Goal: Task Accomplishment & Management: Manage account settings

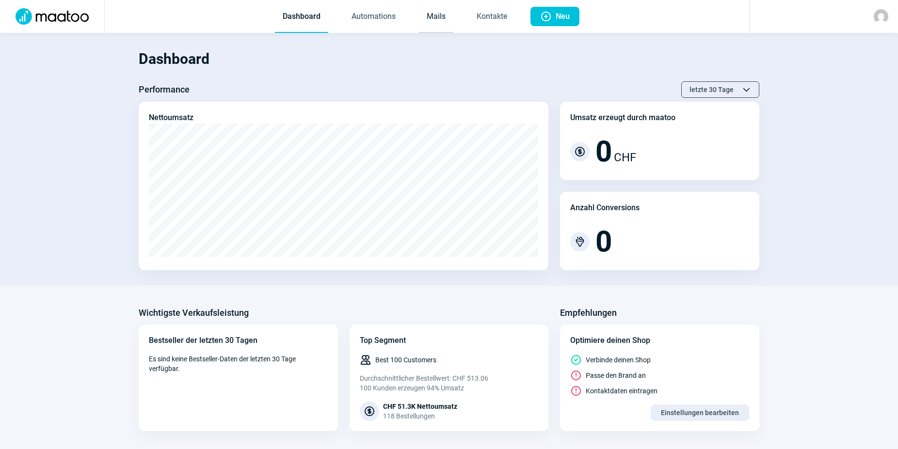
click at [438, 17] on link "Mails" at bounding box center [436, 17] width 34 height 32
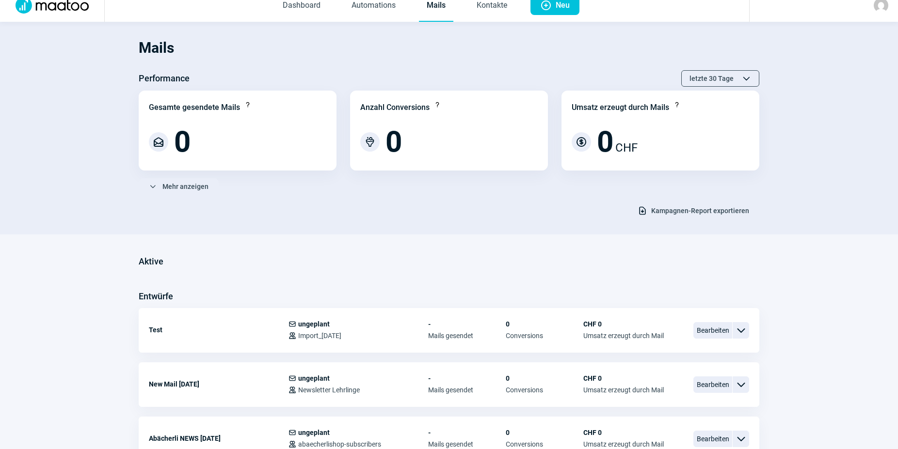
scroll to position [49, 0]
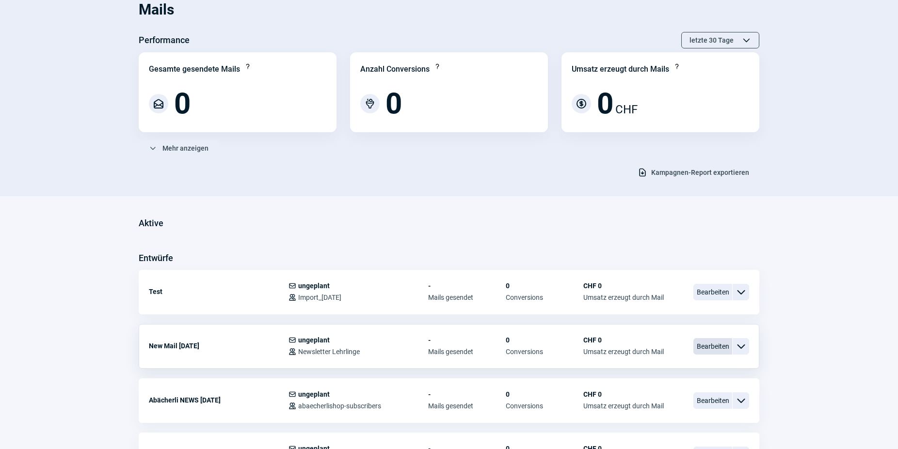
click at [708, 351] on span "Bearbeiten" at bounding box center [712, 346] width 39 height 16
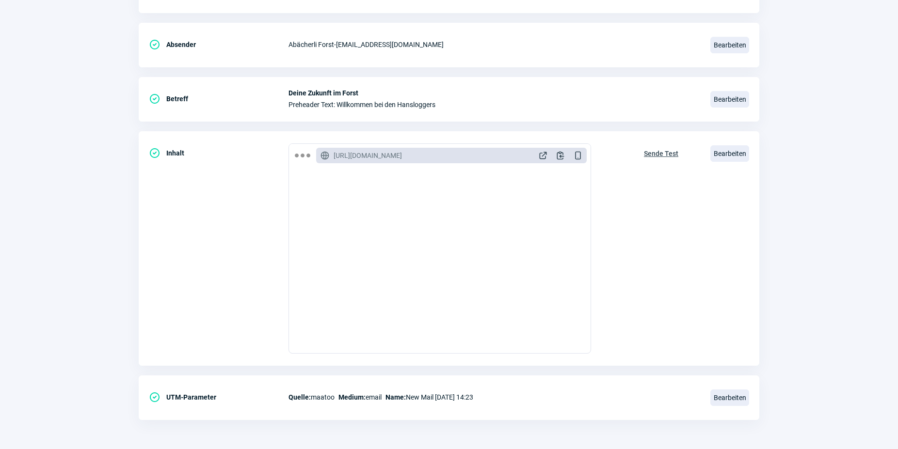
click at [89, 193] on section "Mail Einstellungen CheckCircle icon Empfänger Users icon Audience: Abaecherlish…" at bounding box center [449, 190] width 898 height 520
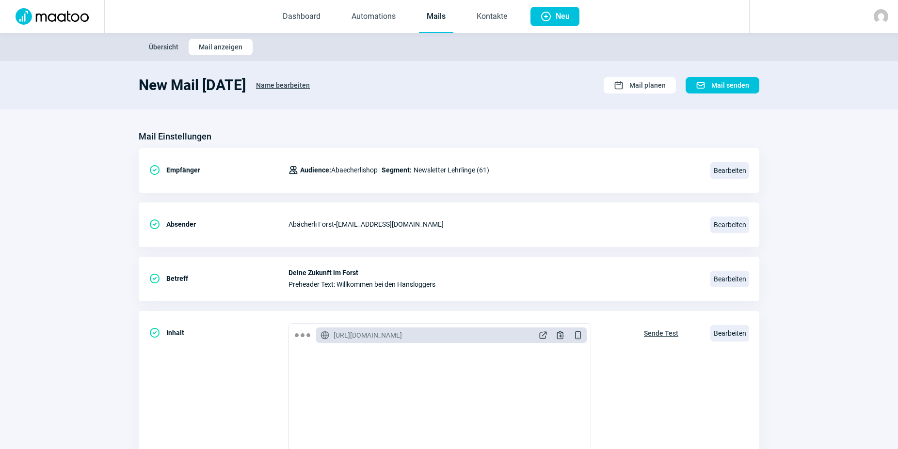
click at [448, 19] on link "Mails" at bounding box center [436, 17] width 34 height 32
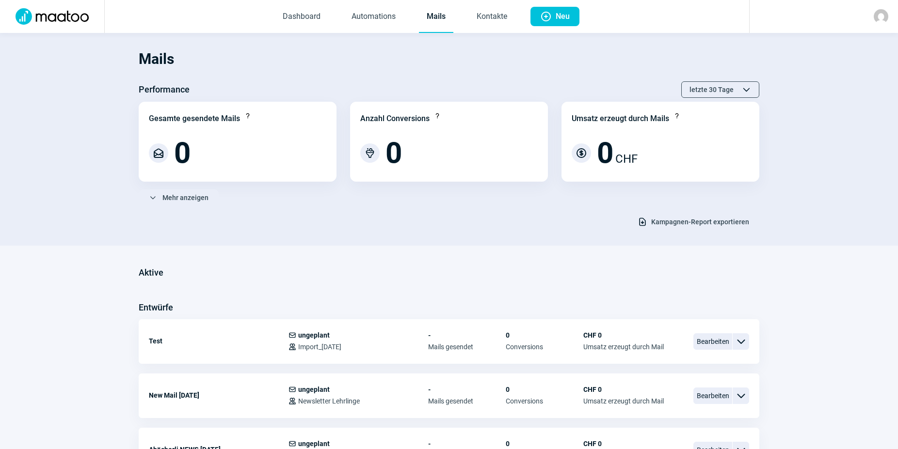
scroll to position [148, 0]
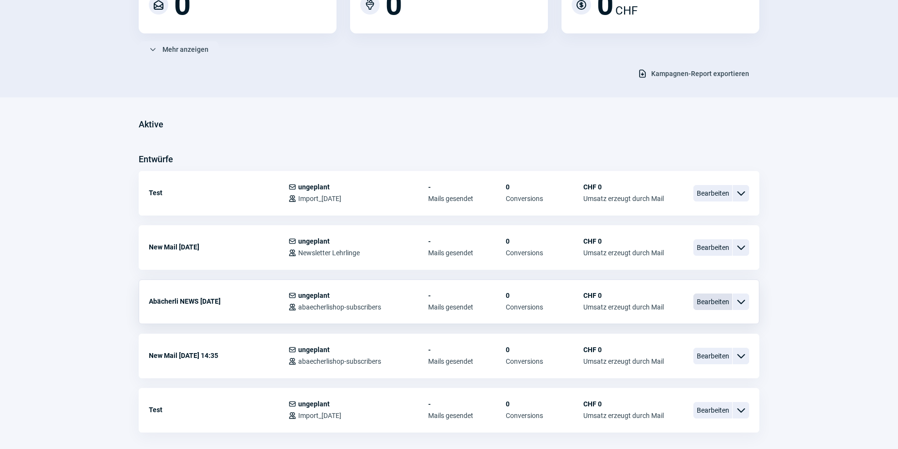
click at [711, 303] on span "Bearbeiten" at bounding box center [712, 302] width 39 height 16
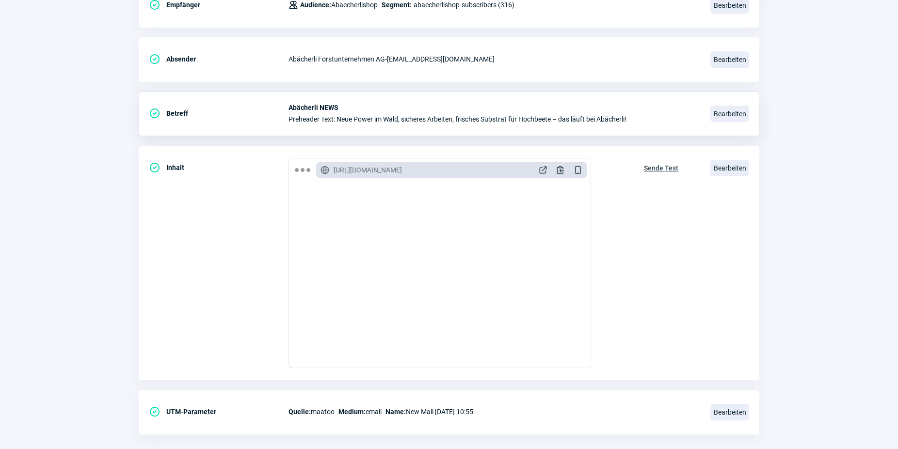
scroll to position [180, 0]
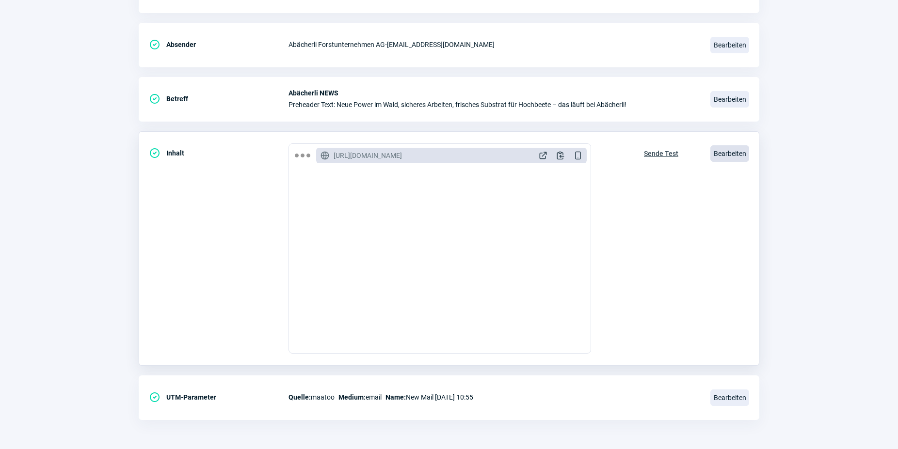
click at [724, 154] on span "Bearbeiten" at bounding box center [729, 153] width 39 height 16
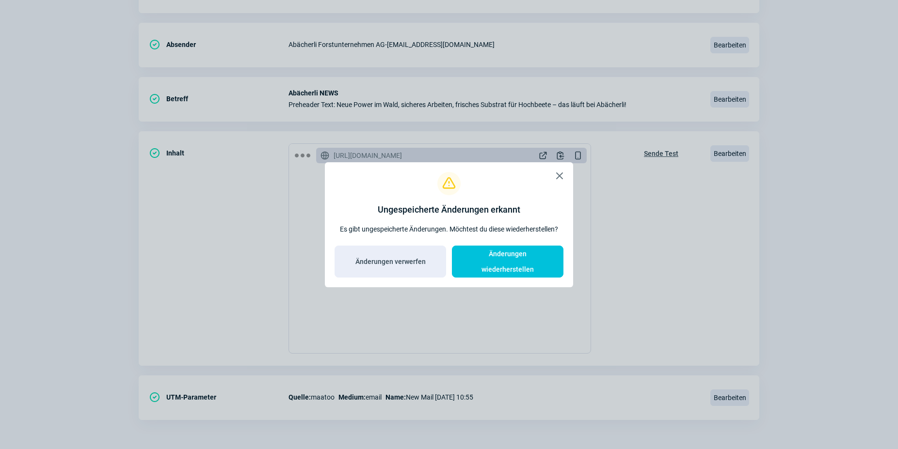
click at [558, 182] on span "X icon" at bounding box center [560, 176] width 12 height 12
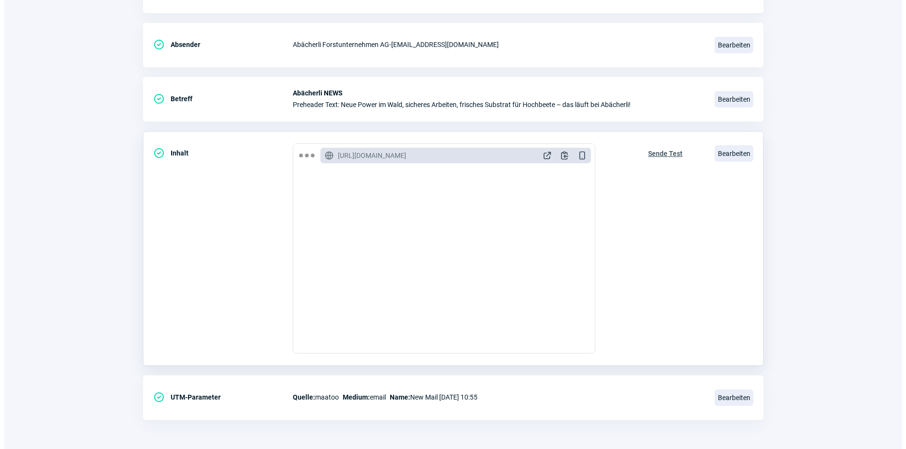
scroll to position [346, 0]
click at [733, 156] on span "Bearbeiten" at bounding box center [729, 153] width 39 height 16
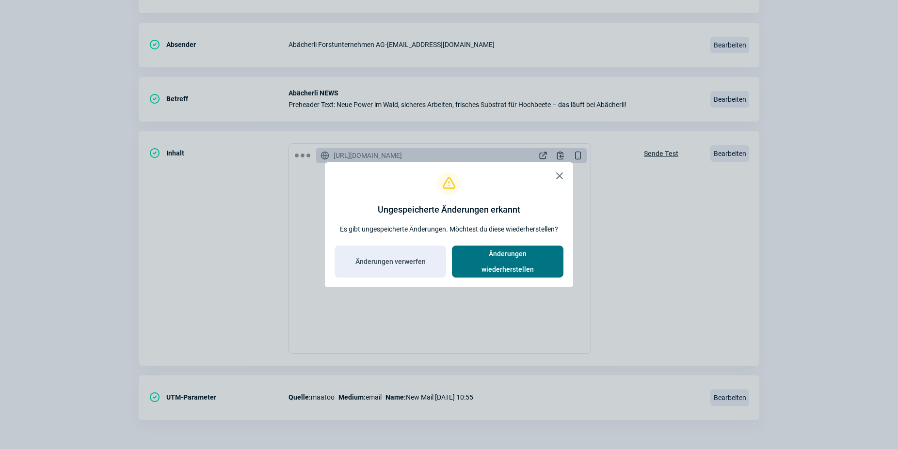
click at [491, 258] on span "Änderungen wiederherstellen" at bounding box center [507, 261] width 91 height 31
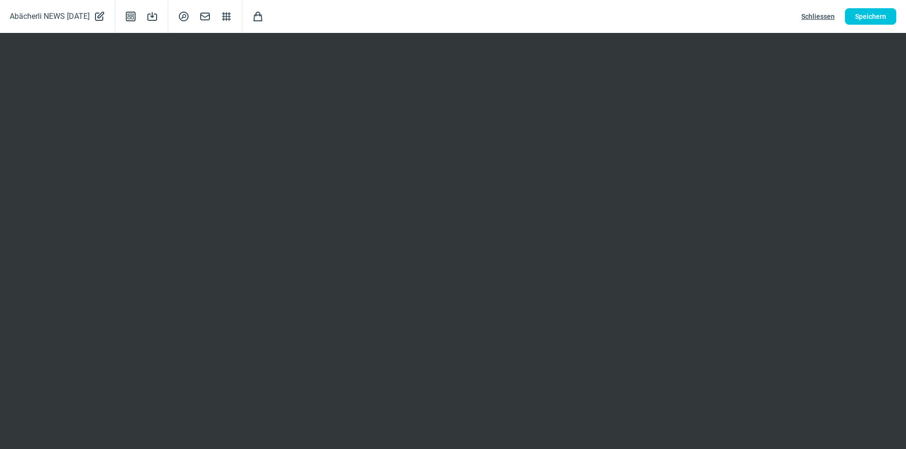
click at [811, 12] on span "Schliessen" at bounding box center [817, 17] width 33 height 16
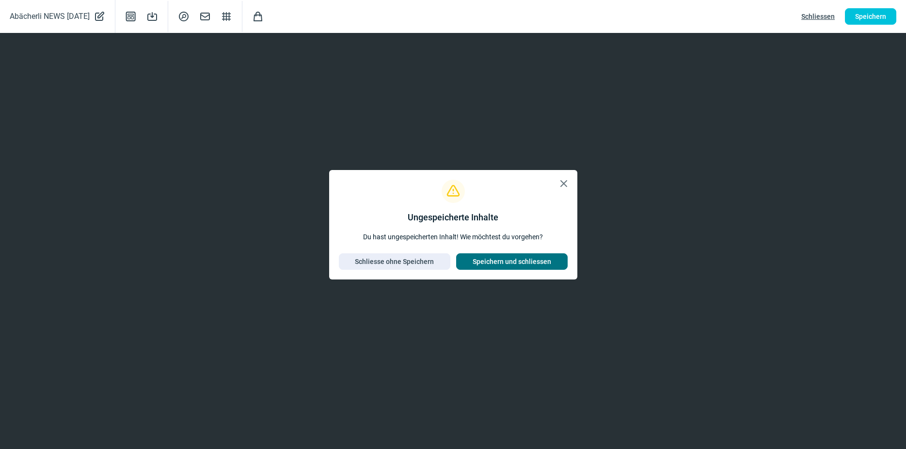
click at [519, 256] on span "Speichern und schliessen" at bounding box center [512, 262] width 79 height 16
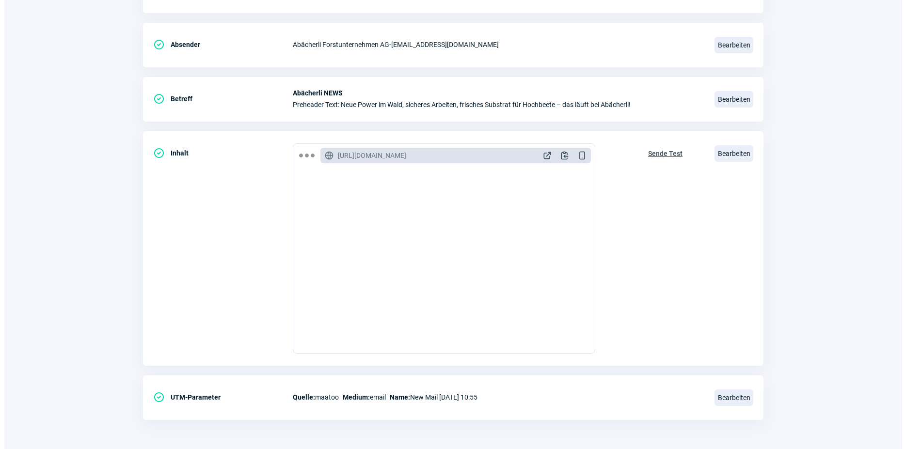
scroll to position [198, 0]
click at [736, 151] on span "Bearbeiten" at bounding box center [729, 153] width 39 height 16
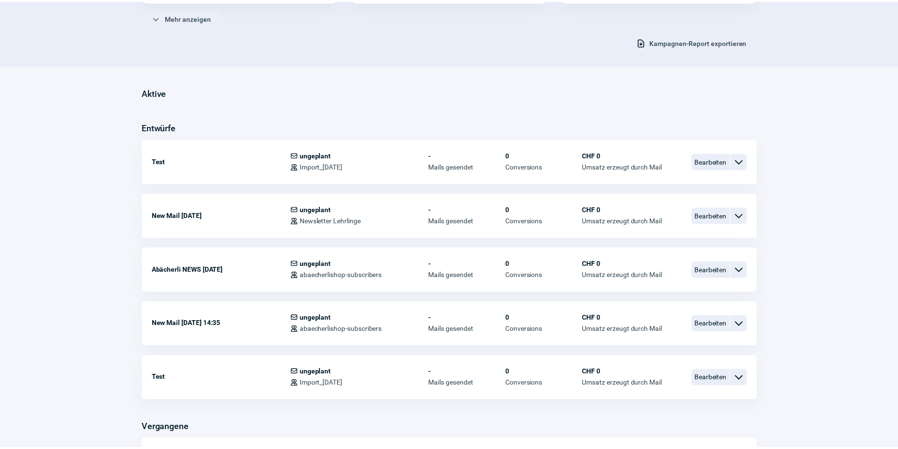
scroll to position [148, 0]
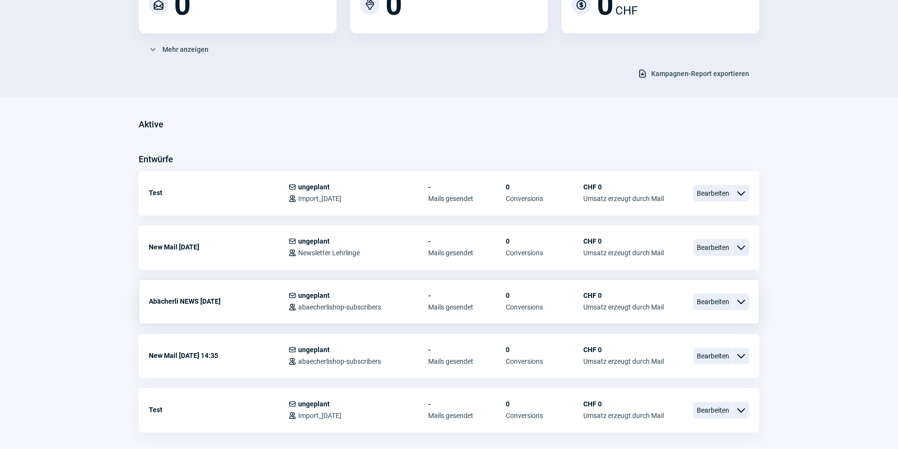
click at [746, 298] on span "ChevronDown icon" at bounding box center [741, 302] width 12 height 12
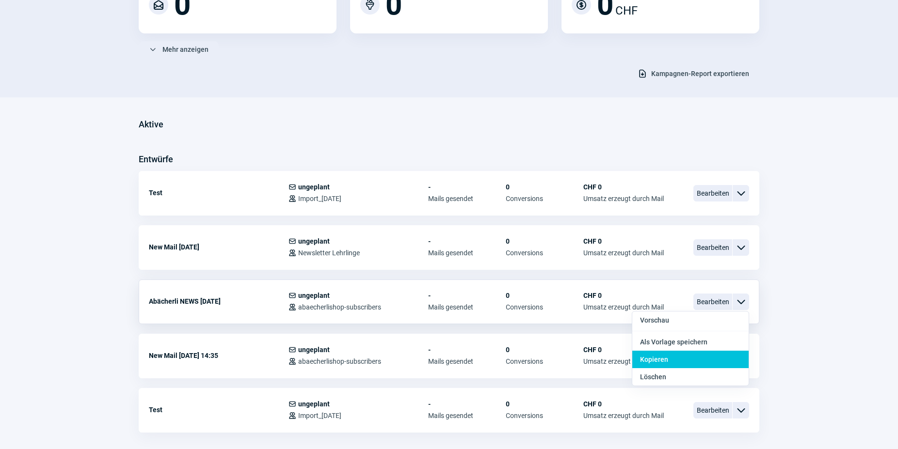
click at [650, 362] on span "Kopieren" at bounding box center [654, 360] width 28 height 8
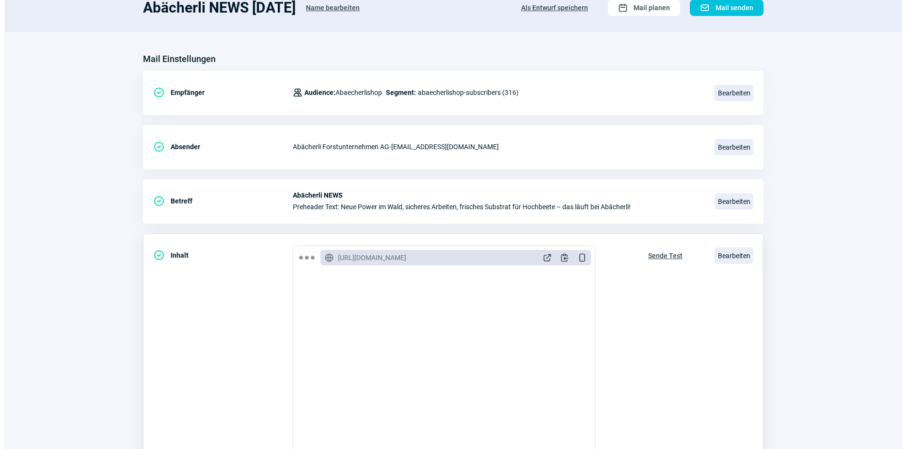
scroll to position [99, 0]
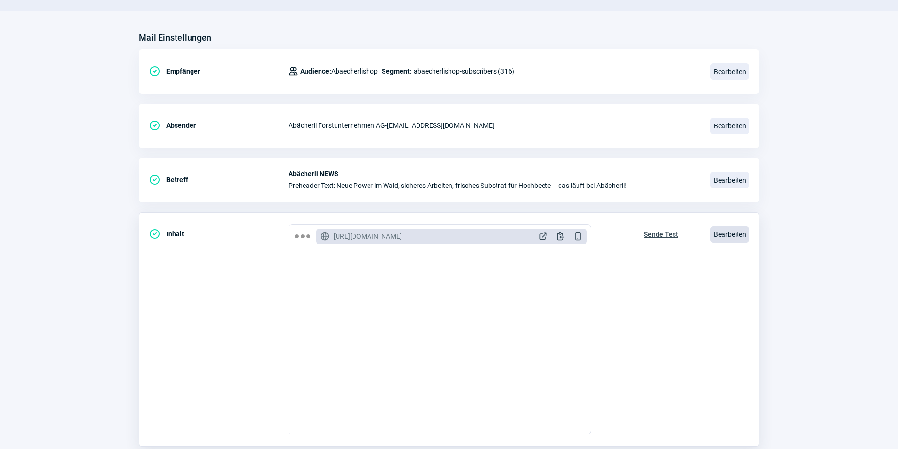
click at [732, 237] on span "Bearbeiten" at bounding box center [729, 234] width 39 height 16
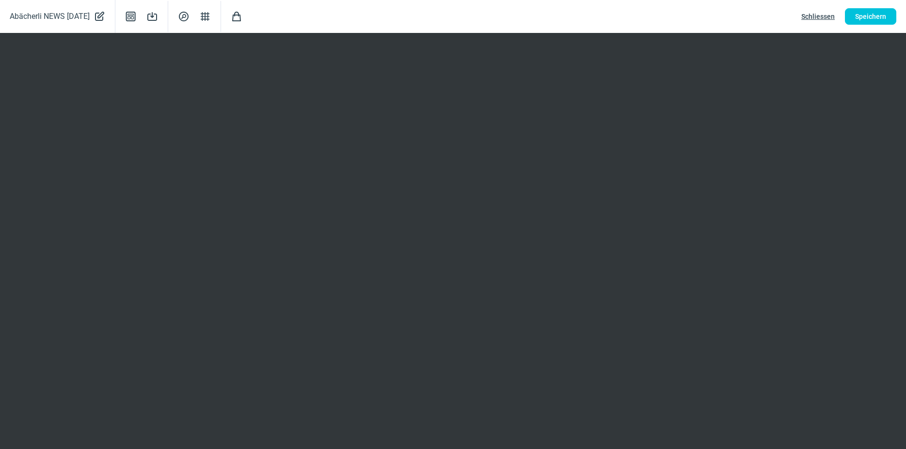
click at [105, 17] on span "PencilAlt icon" at bounding box center [100, 17] width 12 height 14
click at [108, 17] on input "Abächerli NEWS [DATE]" at bounding box center [87, 16] width 155 height 18
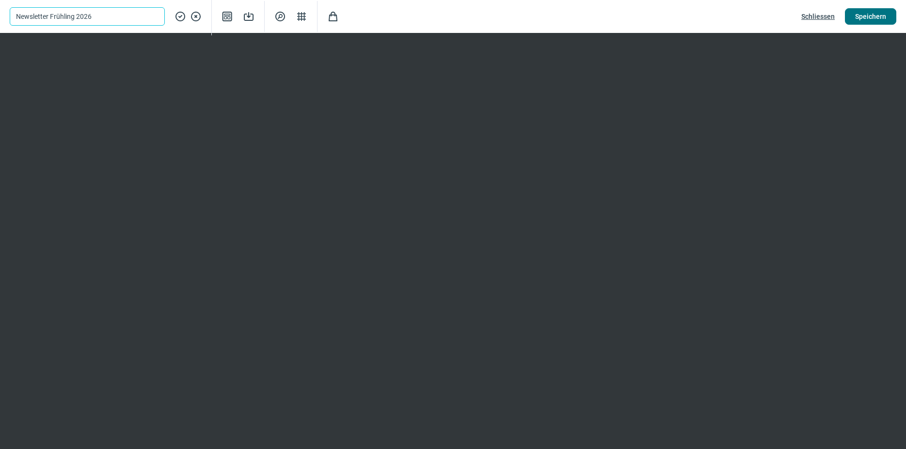
type input "Newsletter Frühling 2026"
click at [882, 15] on span "Speichern" at bounding box center [870, 17] width 31 height 16
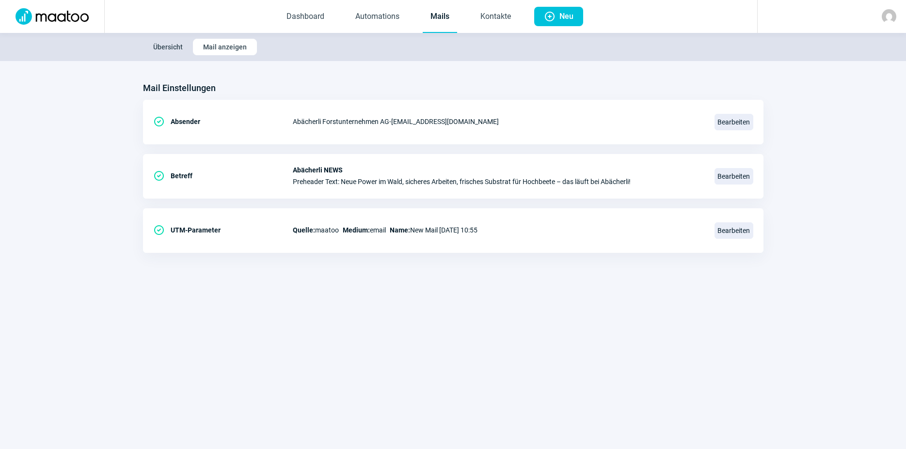
click at [441, 18] on link "Mails" at bounding box center [440, 17] width 34 height 32
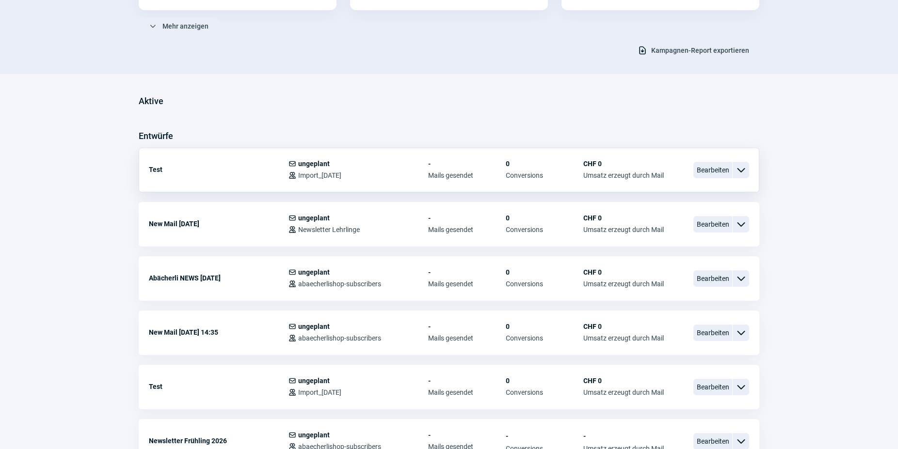
scroll to position [198, 0]
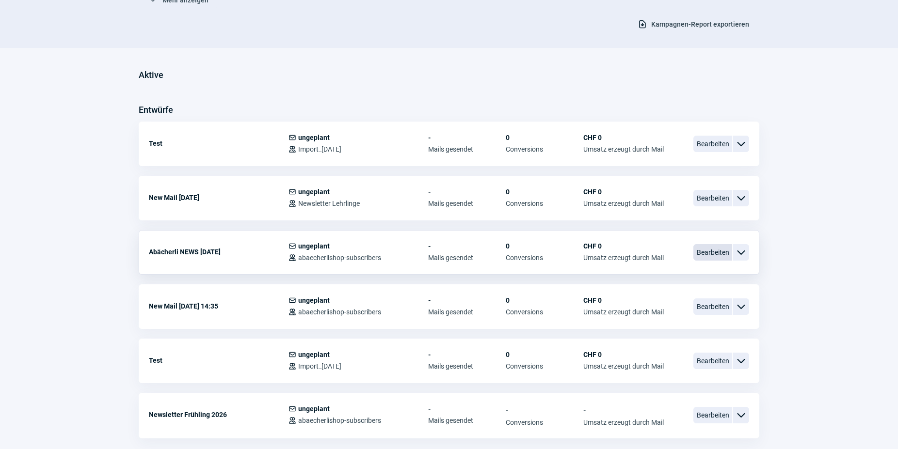
click at [707, 254] on span "Bearbeiten" at bounding box center [712, 252] width 39 height 16
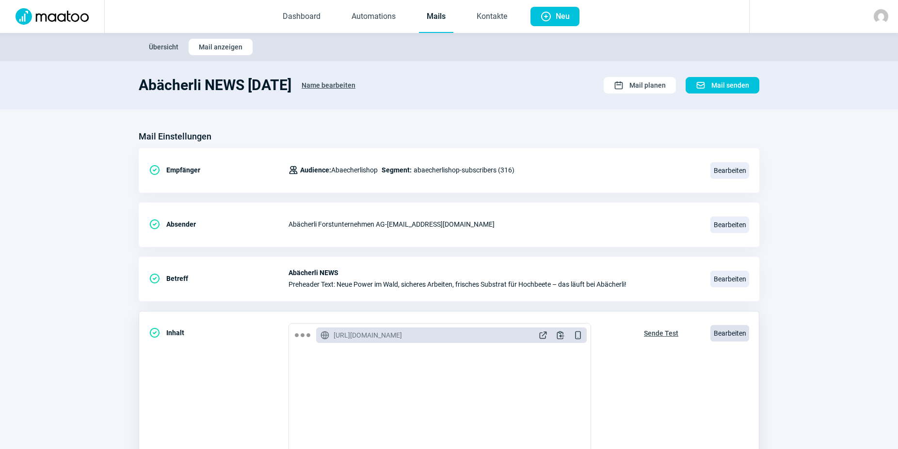
click at [728, 340] on span "Bearbeiten" at bounding box center [729, 333] width 39 height 16
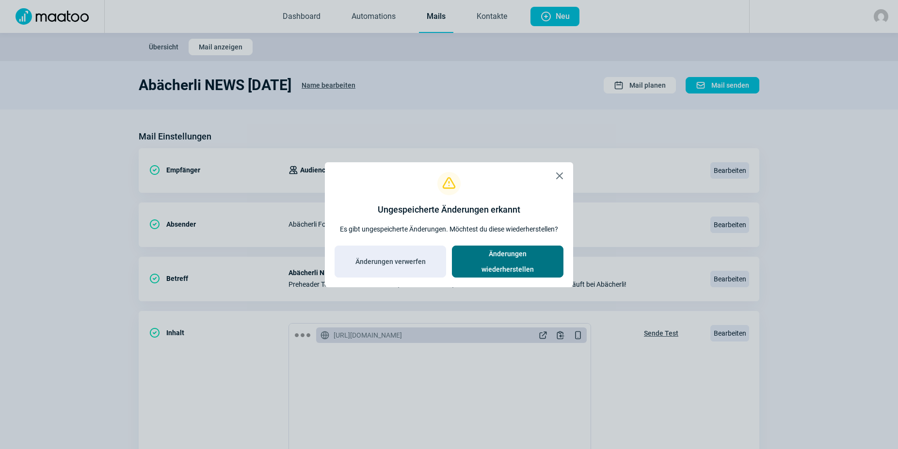
click at [480, 265] on span "Änderungen wiederherstellen" at bounding box center [507, 261] width 91 height 31
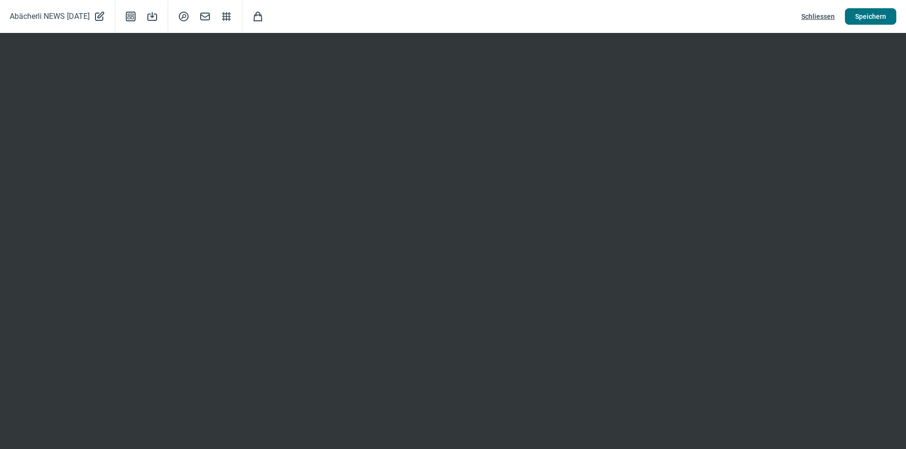
click at [876, 19] on span "Speichern" at bounding box center [870, 17] width 31 height 16
